Goal: Task Accomplishment & Management: Complete application form

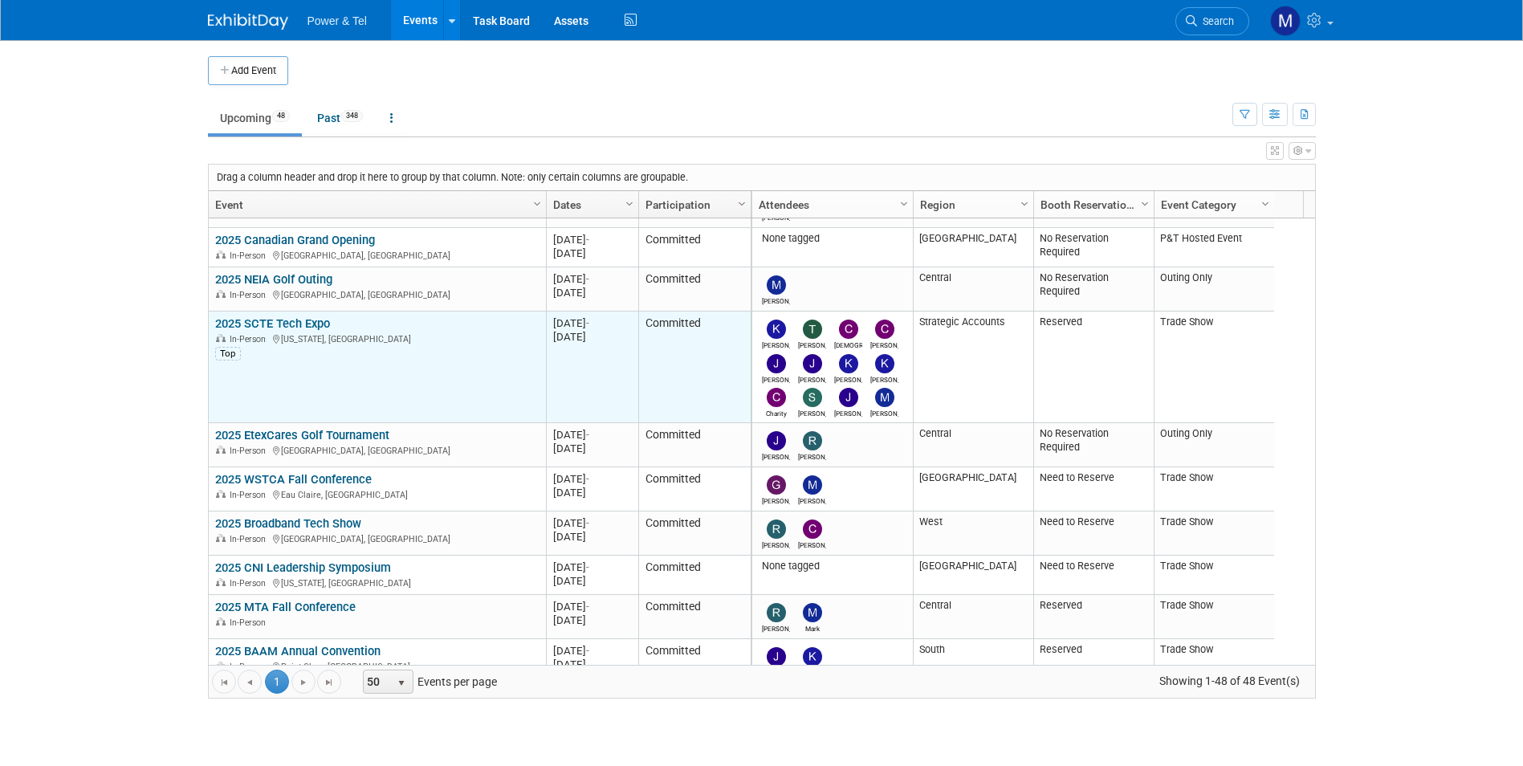
scroll to position [867, 0]
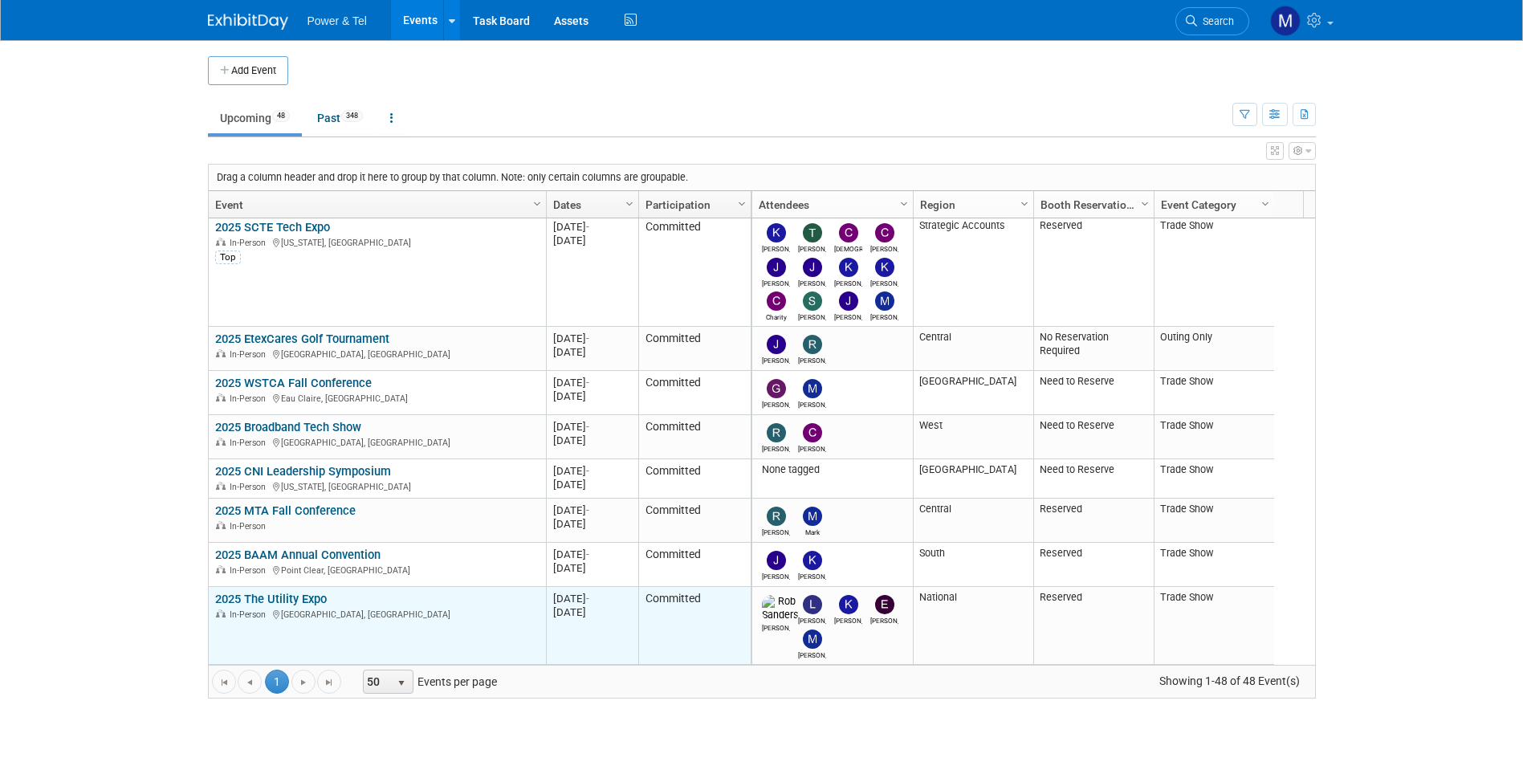
click at [308, 598] on link "2025 The Utility Expo" at bounding box center [271, 599] width 112 height 14
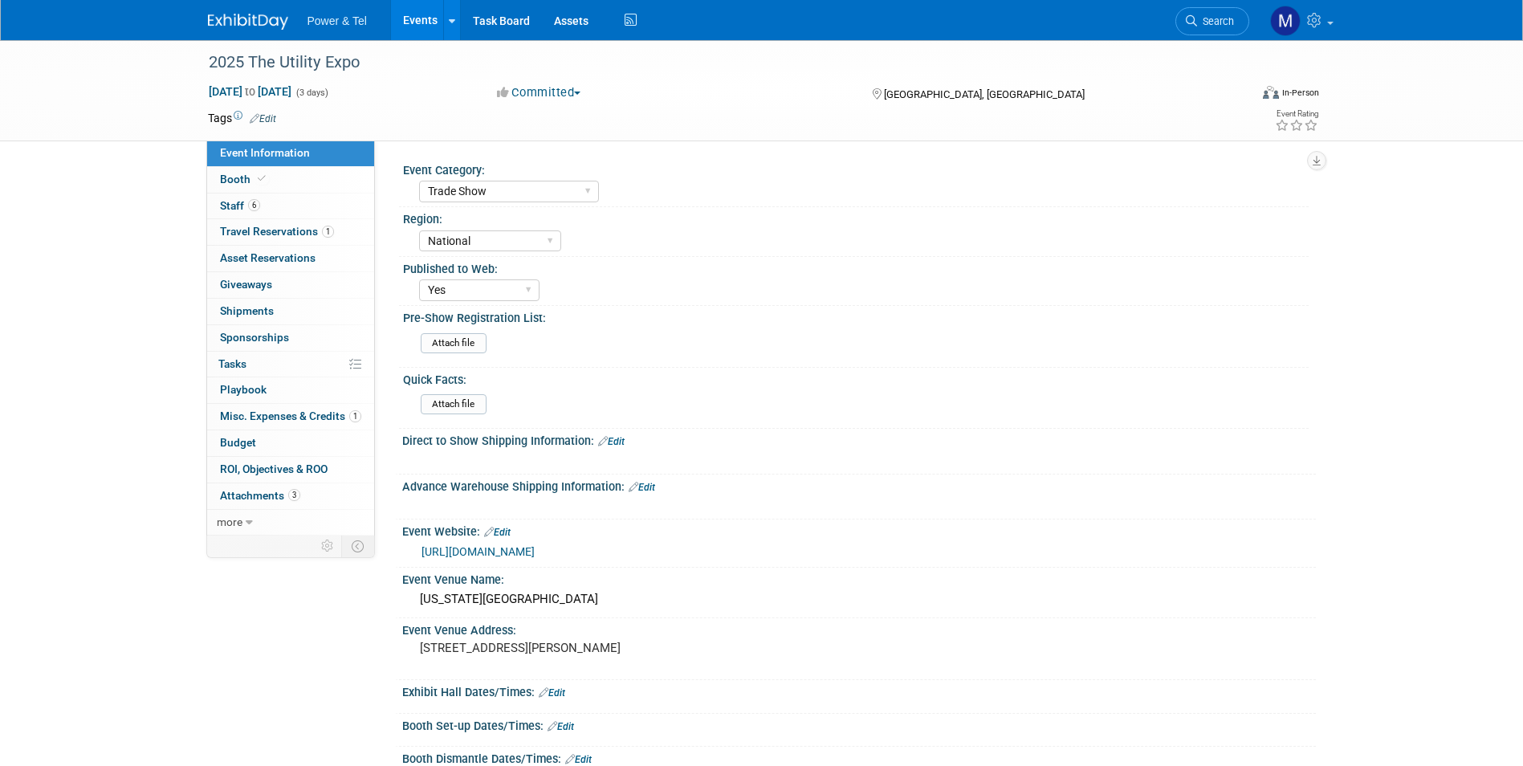
select select "Trade Show"
select select "National"
select select "Yes"
click at [347, 206] on link "6 Staff 6" at bounding box center [290, 206] width 167 height 26
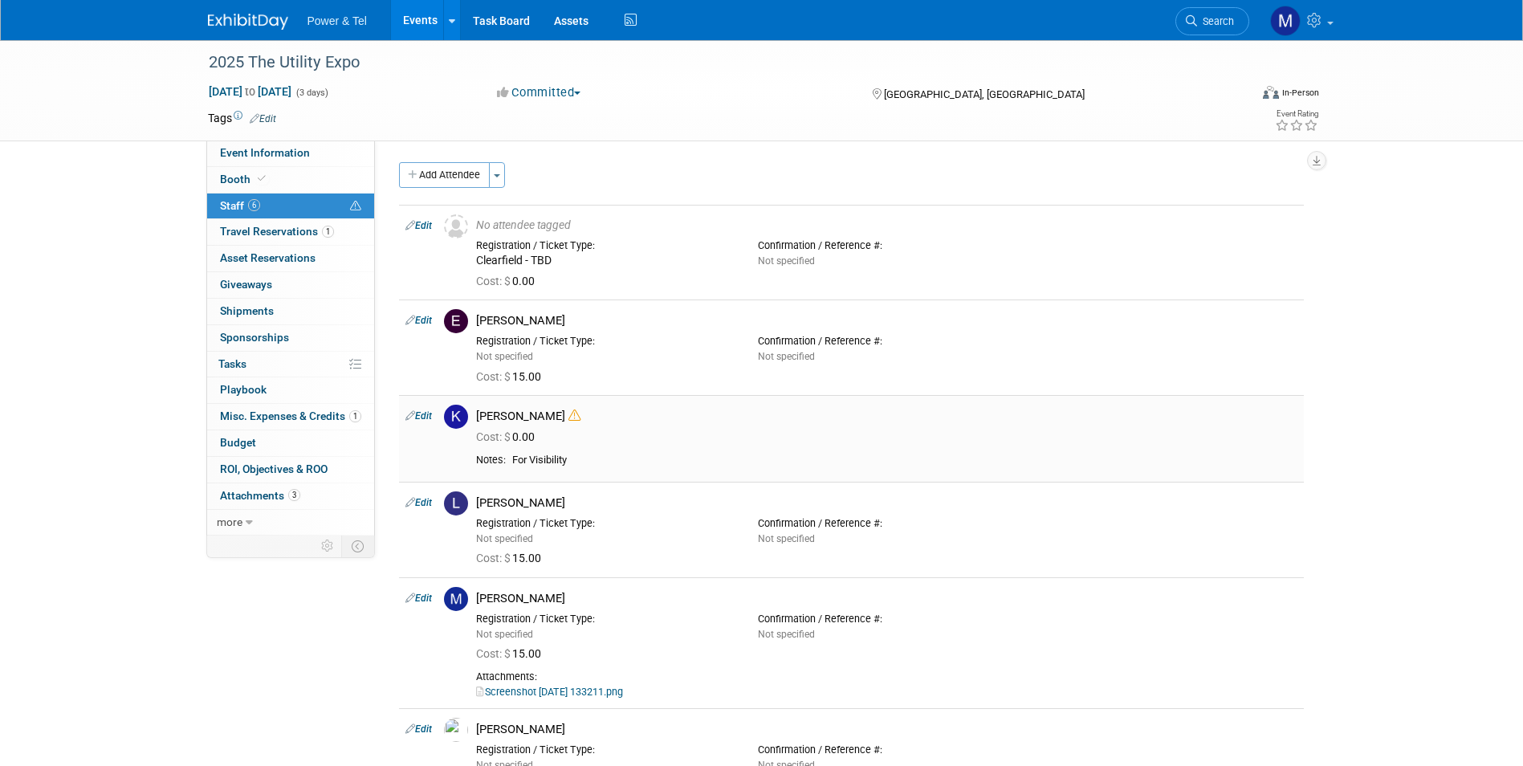
click at [550, 425] on div "Cost: $ 0.00" at bounding box center [886, 435] width 845 height 23
click at [568, 416] on icon at bounding box center [574, 415] width 12 height 12
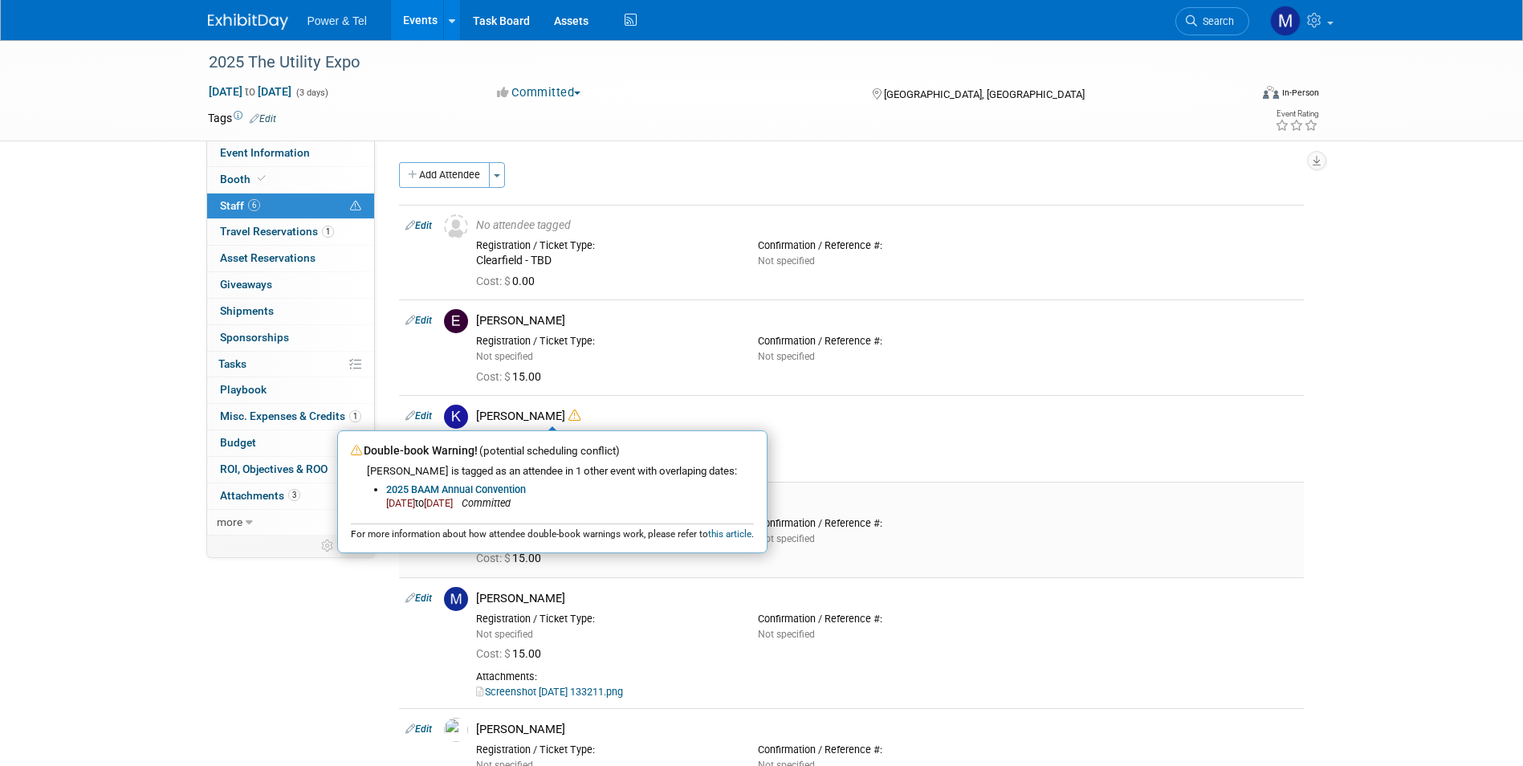
click at [1283, 547] on div "Cost: $ 15.00" at bounding box center [886, 556] width 845 height 23
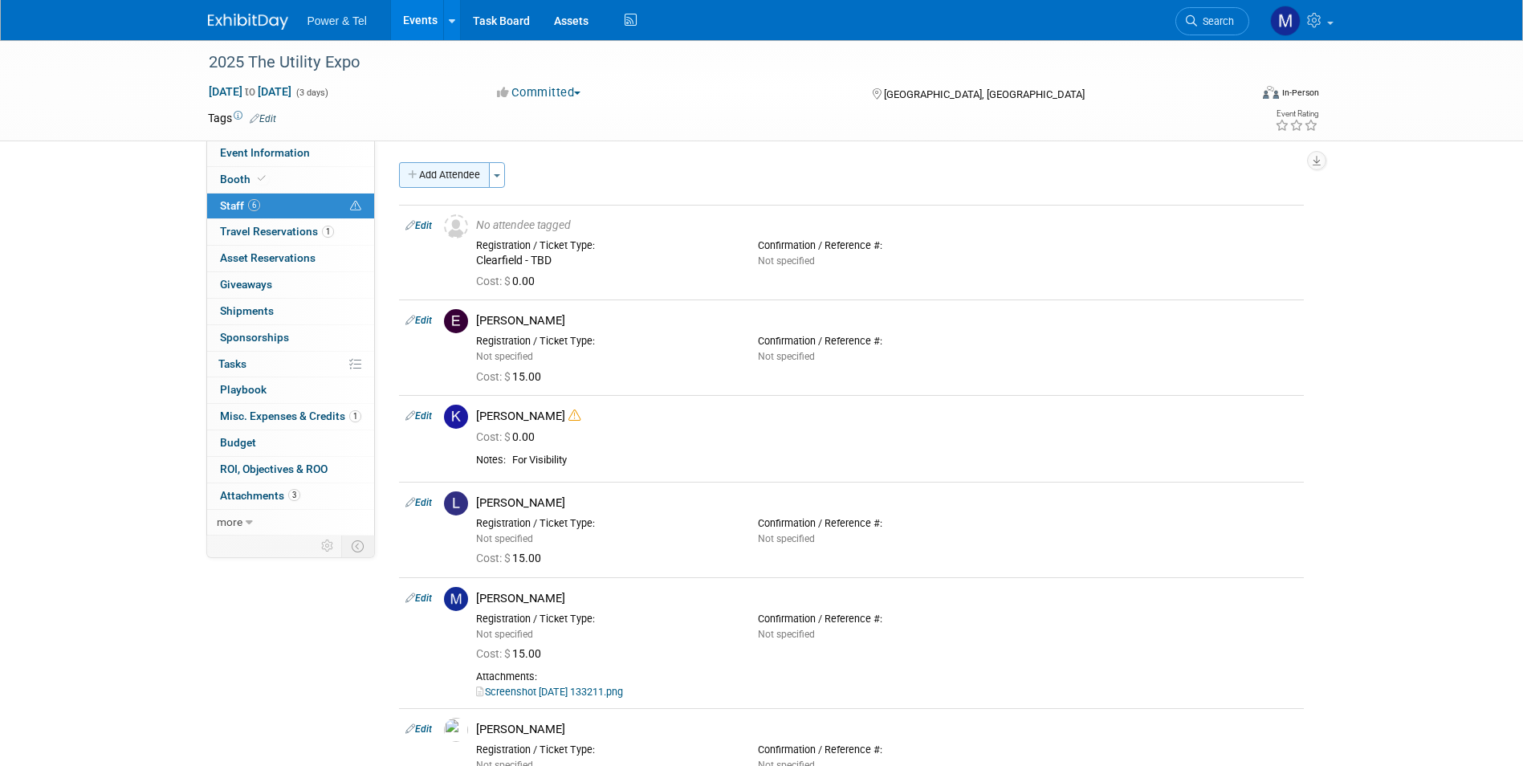
click at [478, 182] on button "Add Attendee" at bounding box center [444, 175] width 91 height 26
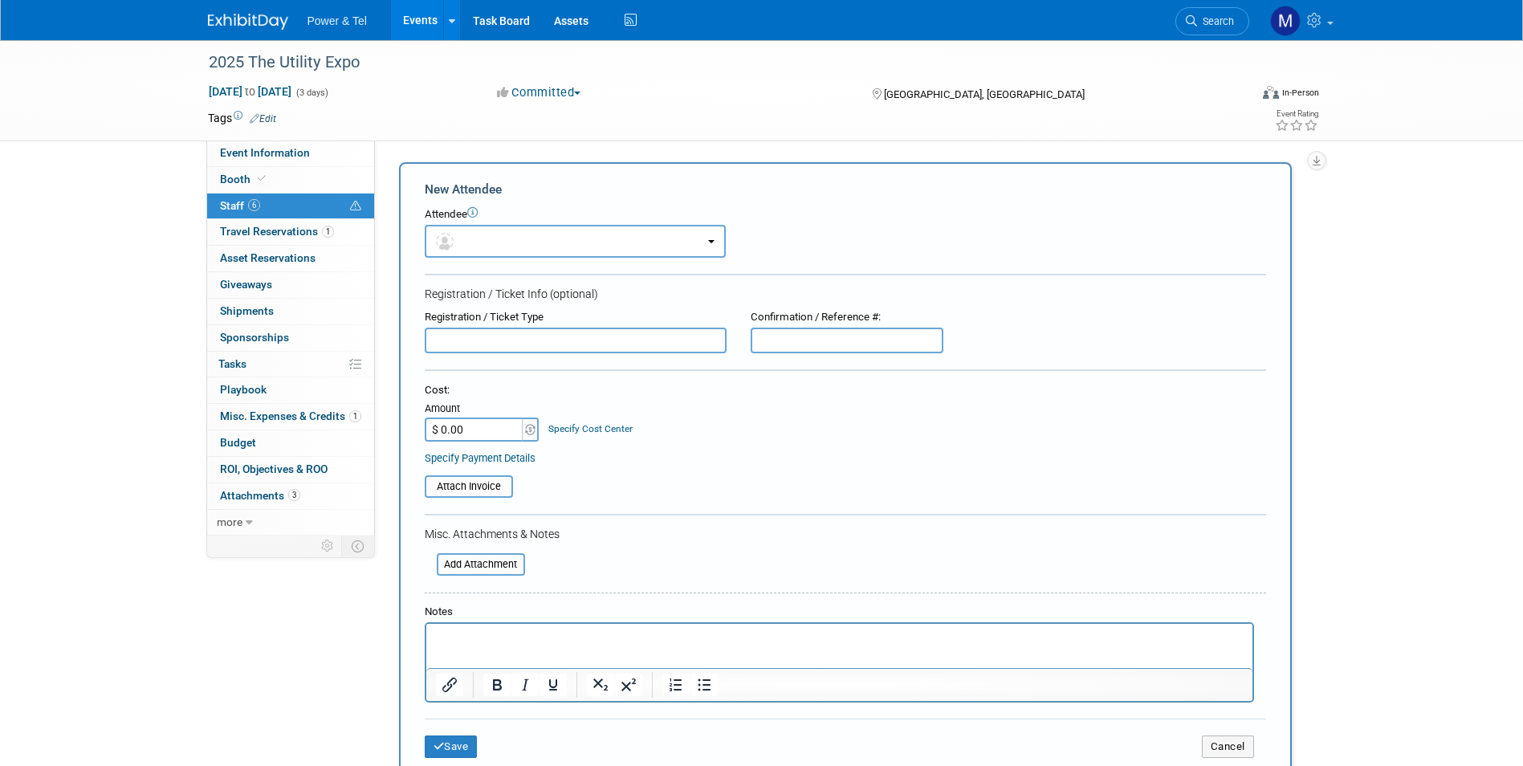
click at [507, 337] on input "text" at bounding box center [576, 341] width 302 height 26
click at [538, 250] on button "button" at bounding box center [575, 241] width 301 height 33
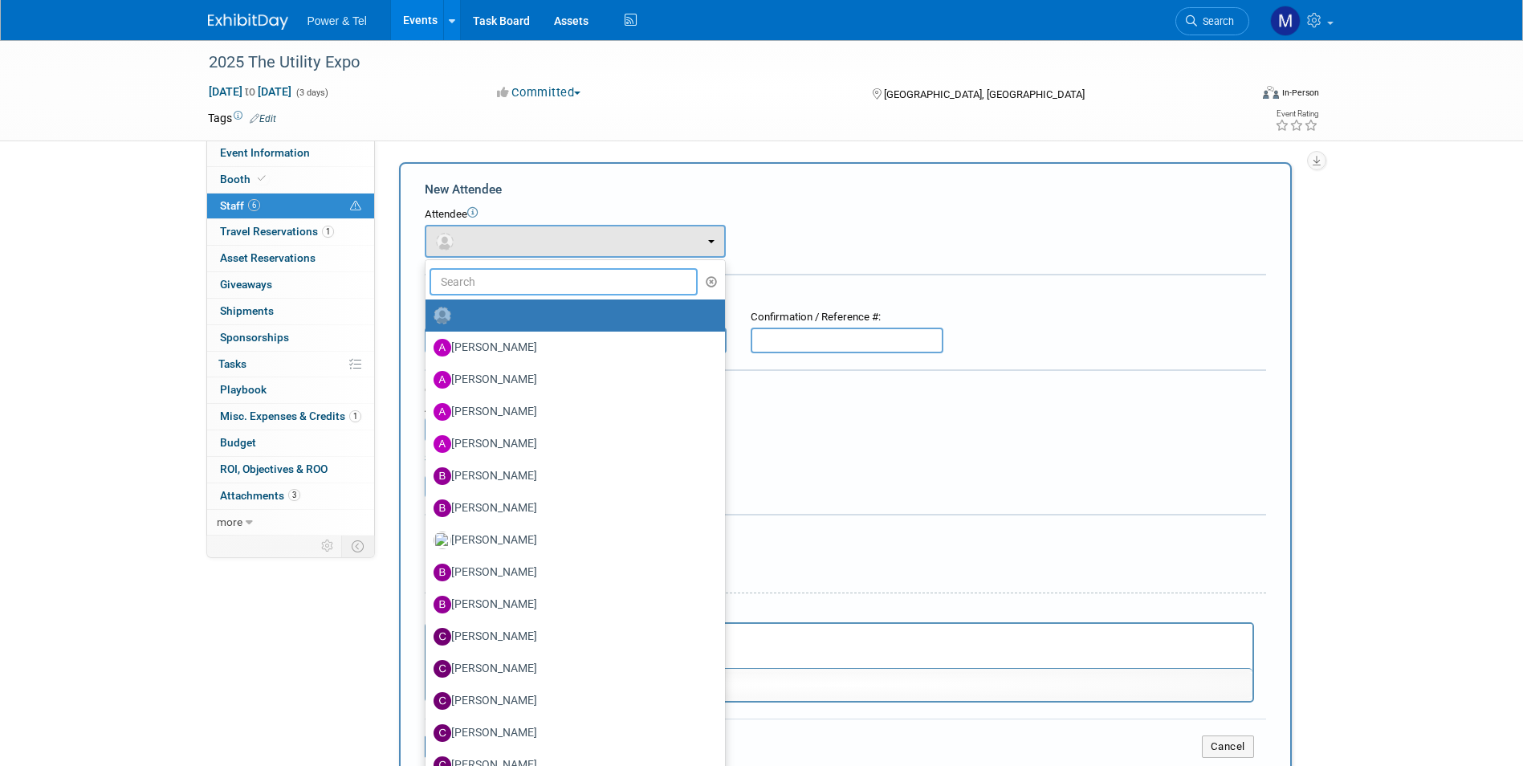
click at [535, 283] on input "text" at bounding box center [563, 281] width 269 height 27
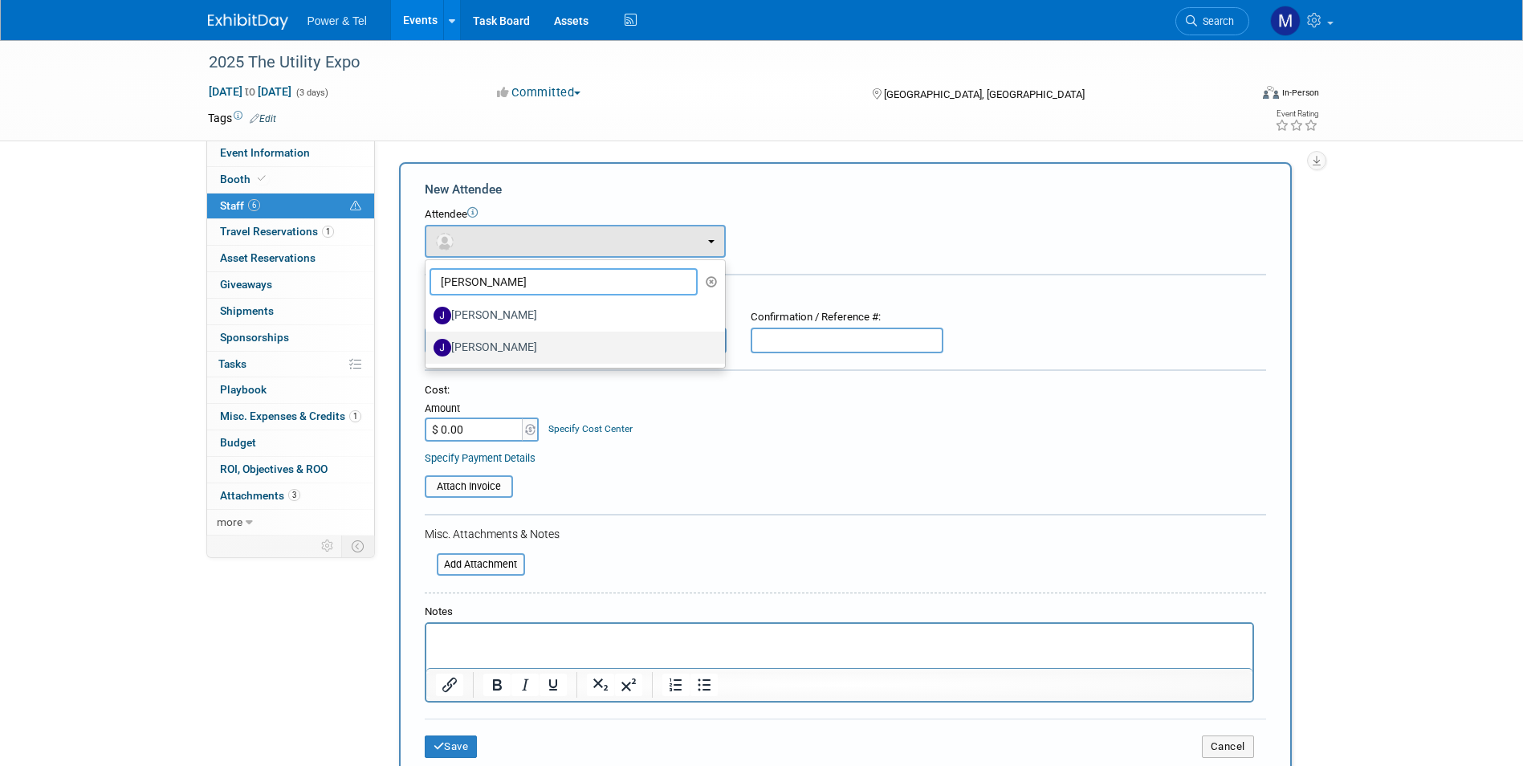
type input "jason"
click at [507, 344] on label "Jason Cook" at bounding box center [570, 348] width 275 height 26
click at [428, 344] on input "Jason Cook" at bounding box center [422, 345] width 10 height 10
select select "7cd74944-c94a-4d3a-96cc-3cea9e46abb5"
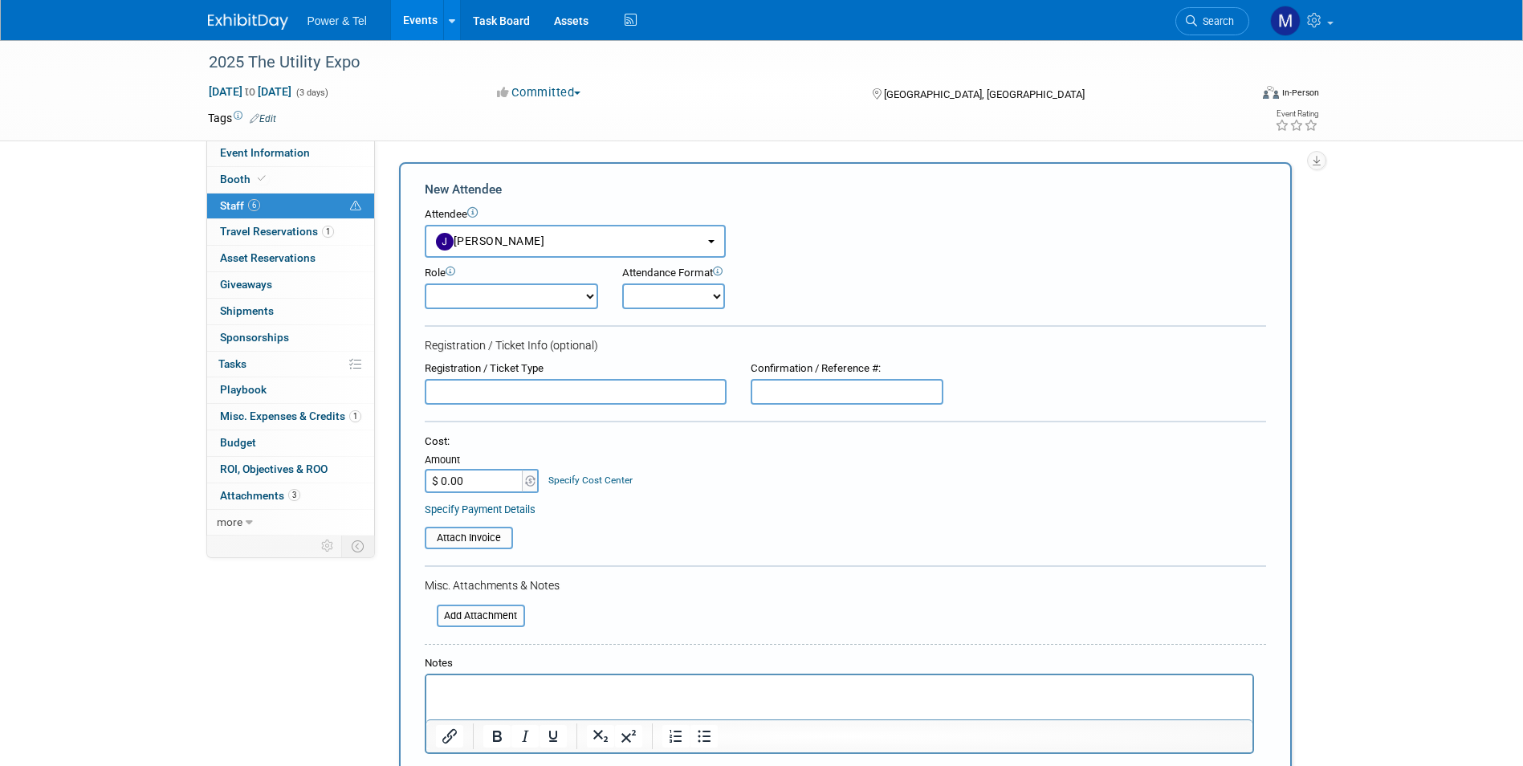
click at [527, 298] on select "Demonstrator Host Planner Presenter Sales Representative Set-up/Dismantle Crew …" at bounding box center [511, 296] width 173 height 26
click at [606, 395] on input "text" at bounding box center [576, 392] width 302 height 26
click at [482, 494] on div "Cost: Amount $ 0.00 Specify Cost Center Cost Center -- Not Specified --" at bounding box center [845, 475] width 841 height 82
click at [490, 479] on input "$ 0.00" at bounding box center [475, 481] width 100 height 24
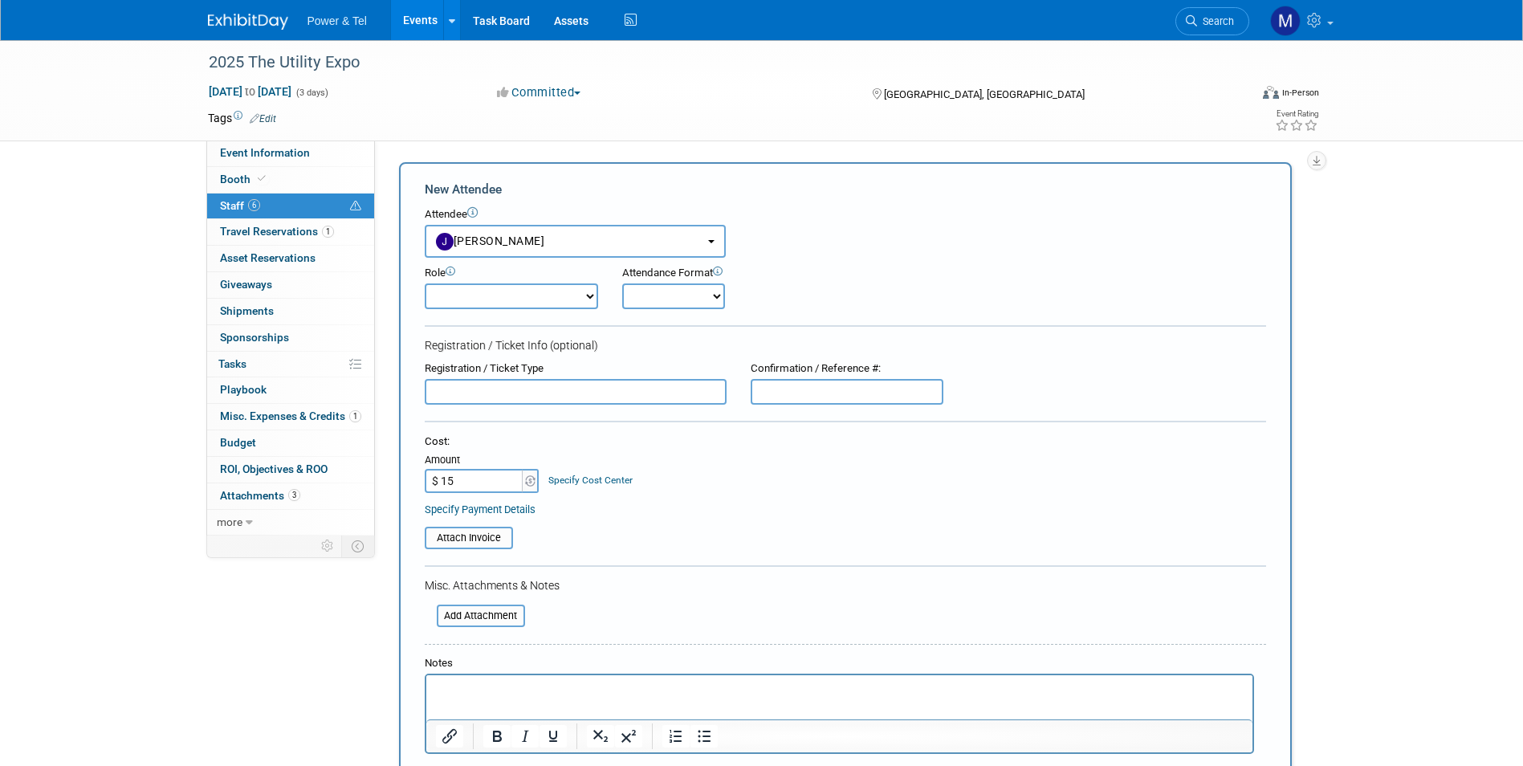
type input "$ 15.00"
click at [714, 475] on div "Cost: Amount $ 15.00 Specify Cost Center Cost Center -- Not Specified --" at bounding box center [845, 463] width 841 height 59
click at [770, 389] on input "text" at bounding box center [847, 392] width 193 height 26
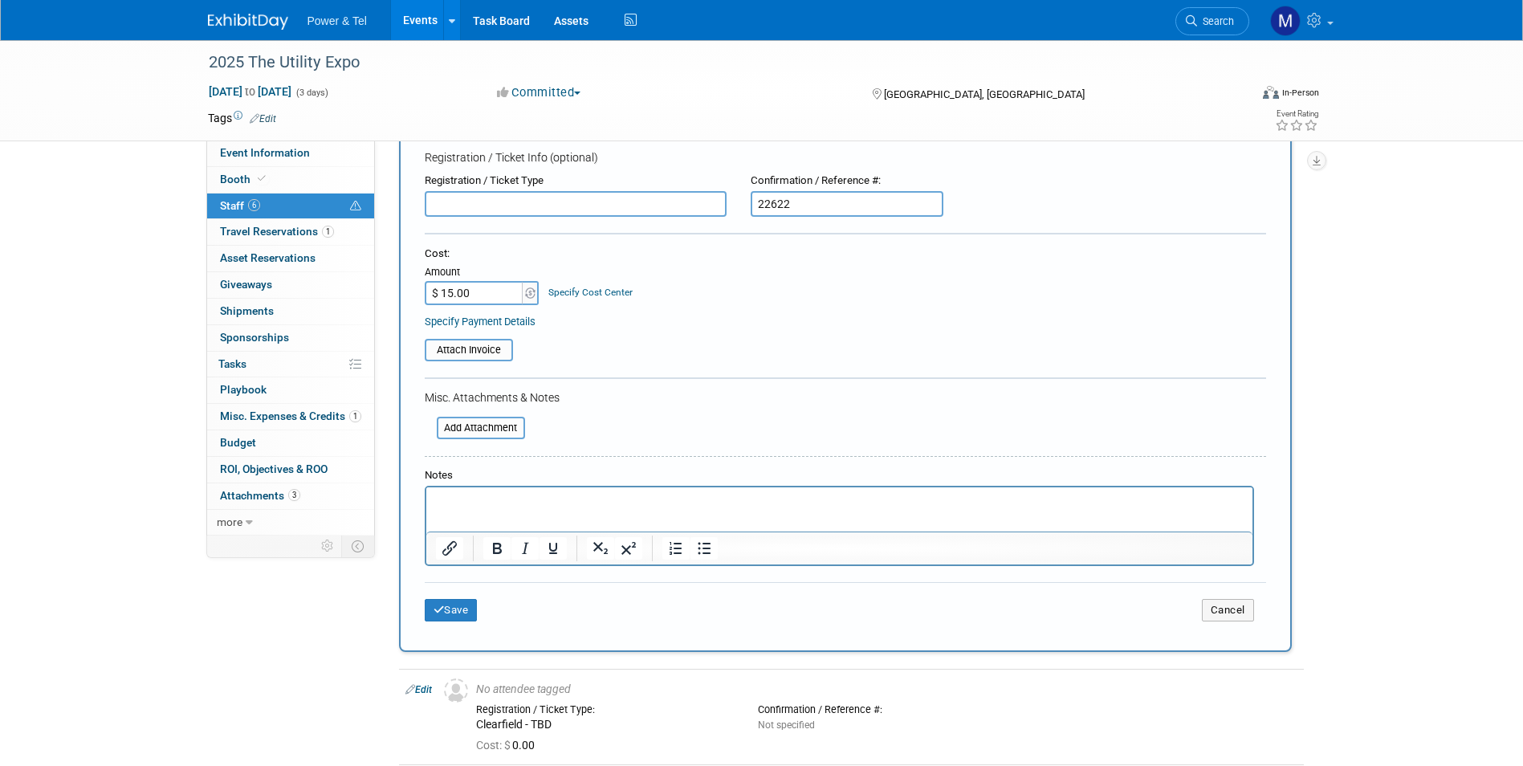
scroll to position [241, 0]
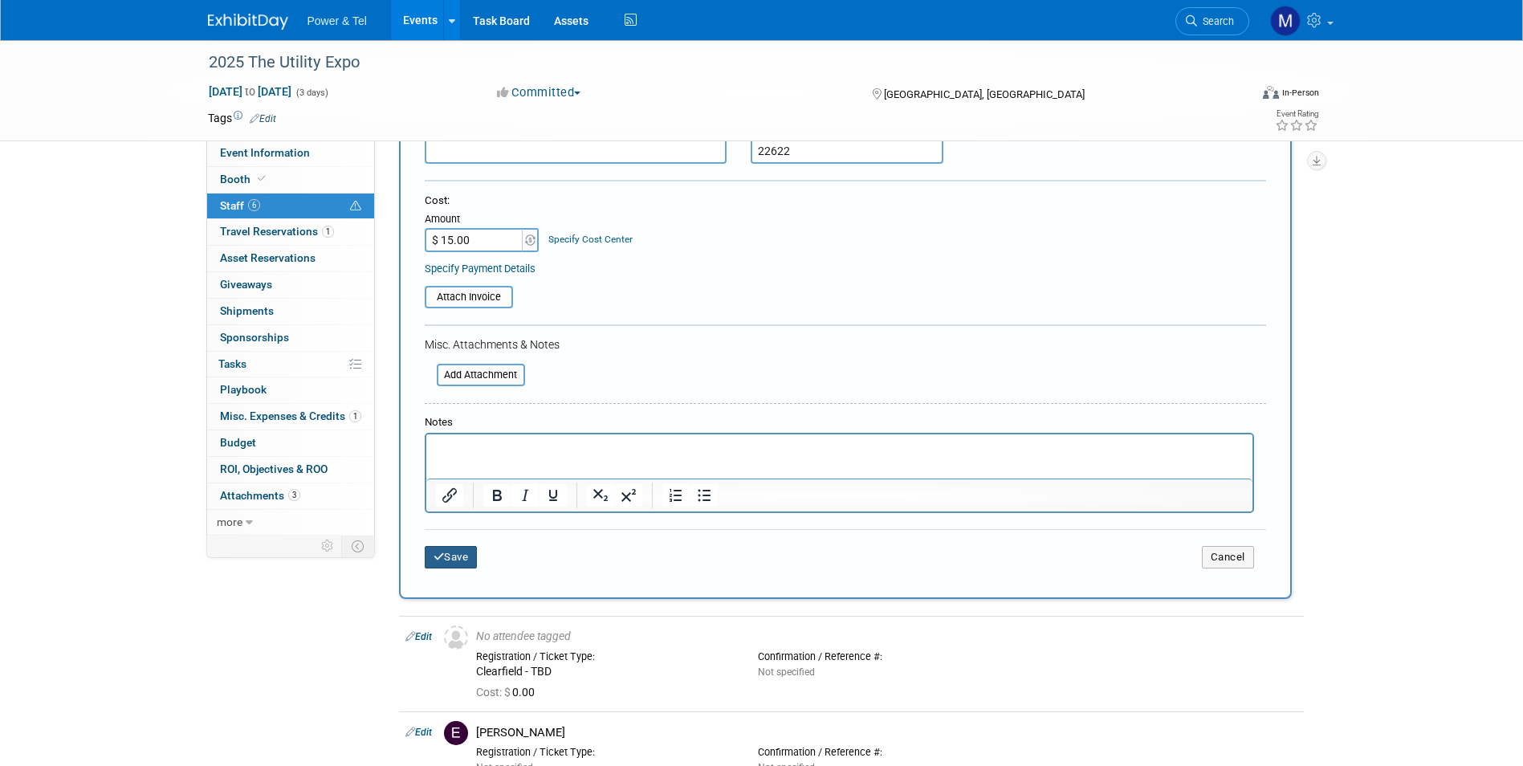
type input "22622"
click at [452, 564] on button "Save" at bounding box center [451, 557] width 53 height 22
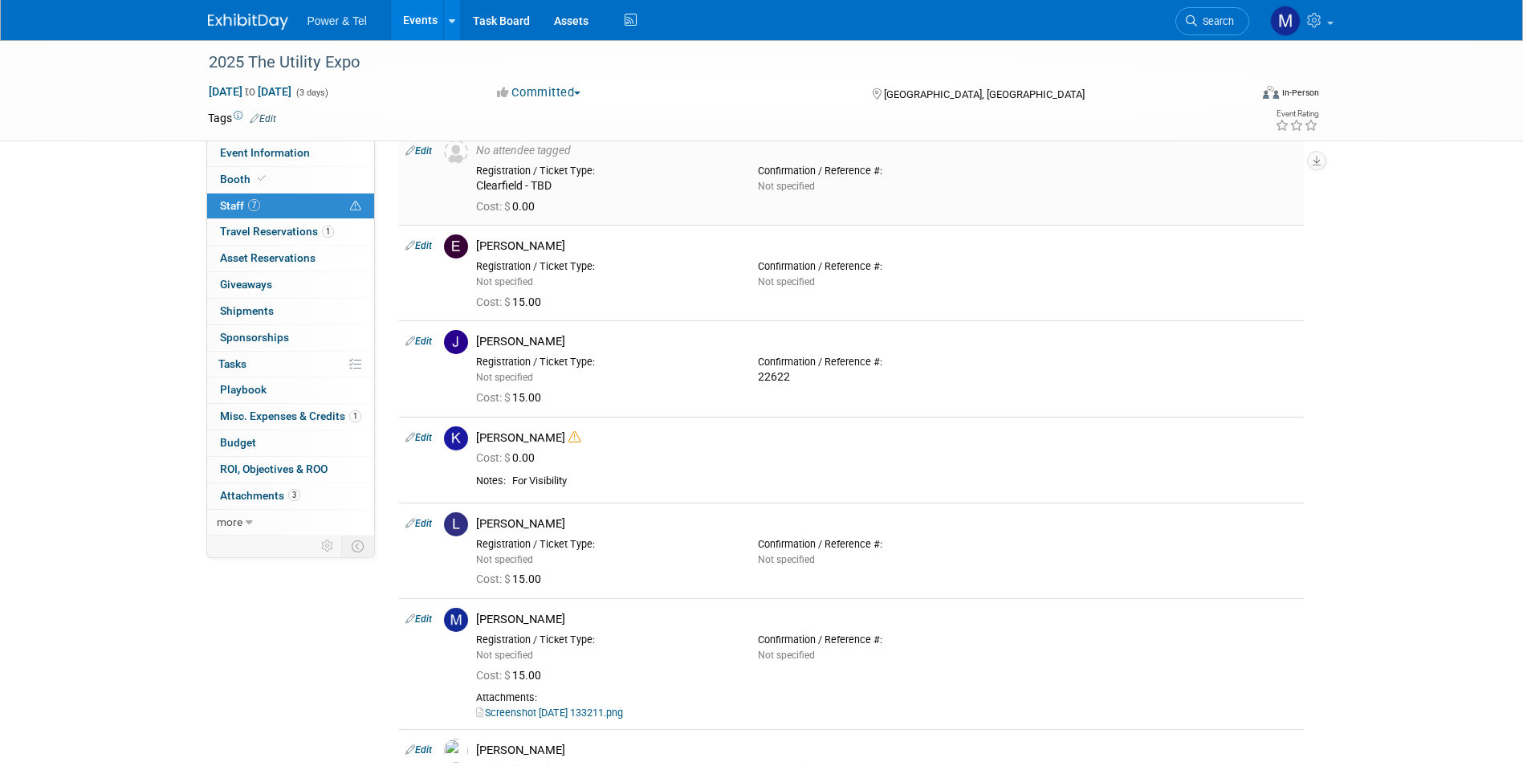
scroll to position [0, 0]
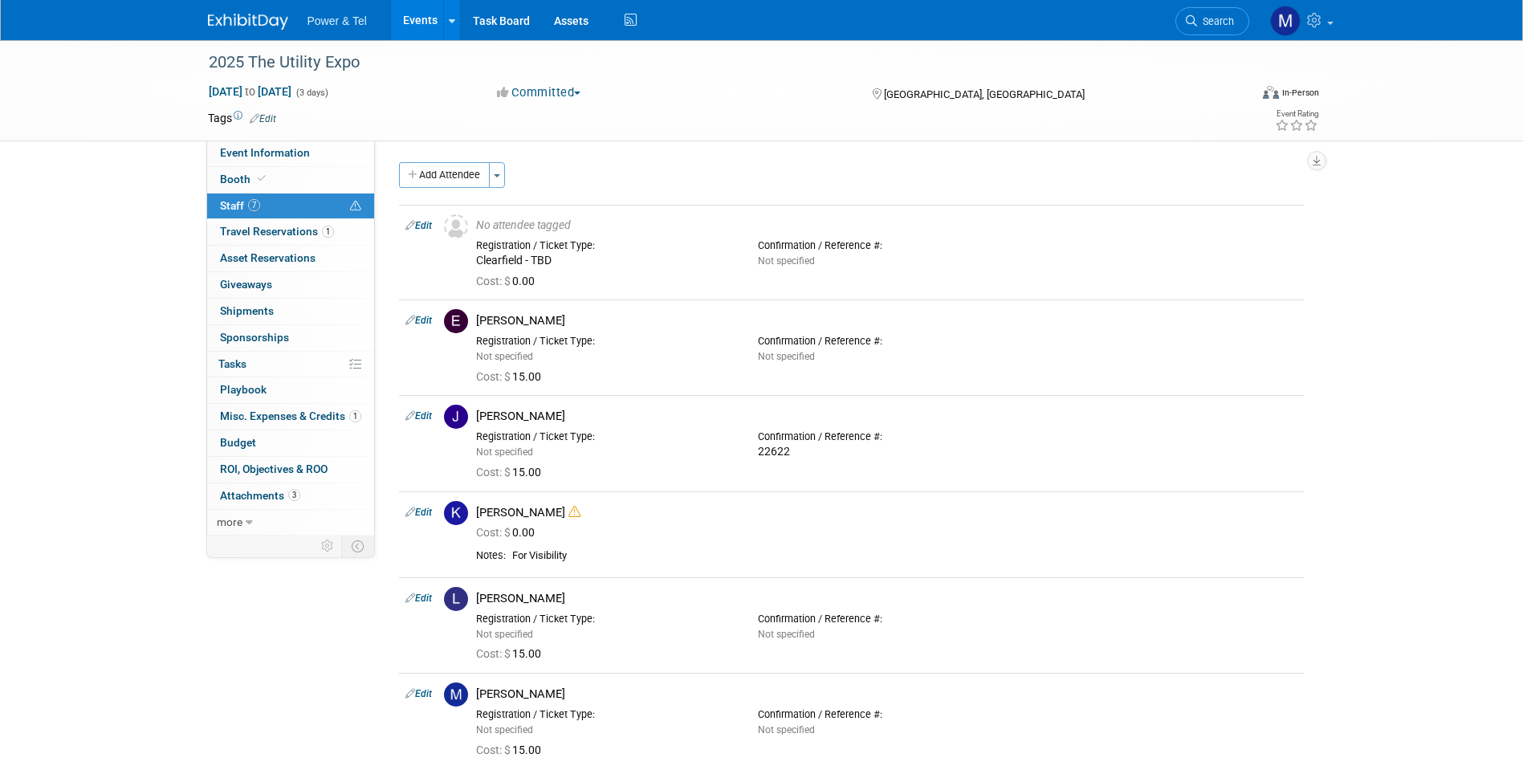
click at [260, 18] on img at bounding box center [248, 22] width 80 height 16
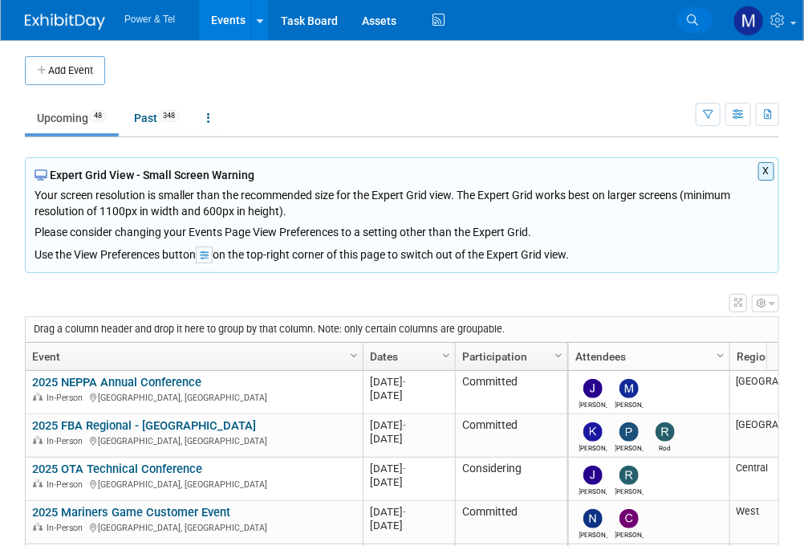
click at [689, 14] on icon at bounding box center [692, 19] width 11 height 11
